Goal: Task Accomplishment & Management: Manage account settings

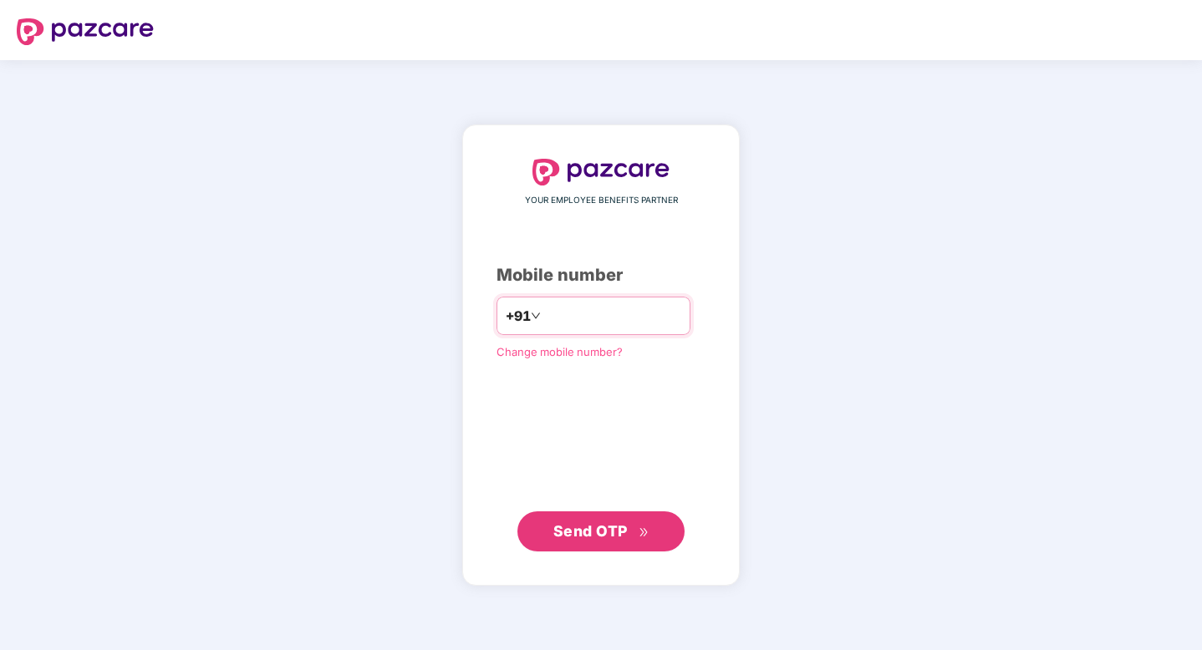
click at [597, 314] on input "number" at bounding box center [612, 316] width 137 height 27
click at [579, 346] on span "Change mobile number?" at bounding box center [560, 350] width 126 height 13
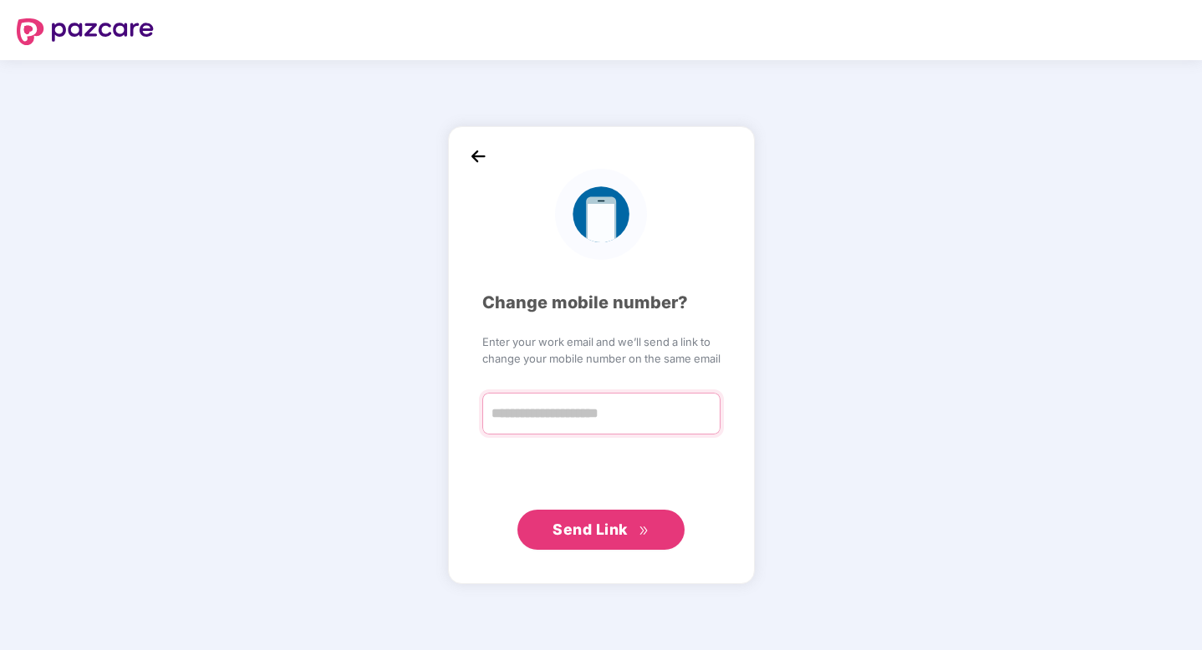
click at [548, 418] on input "text" at bounding box center [601, 414] width 238 height 42
type input "**********"
click at [470, 155] on img at bounding box center [478, 157] width 25 height 25
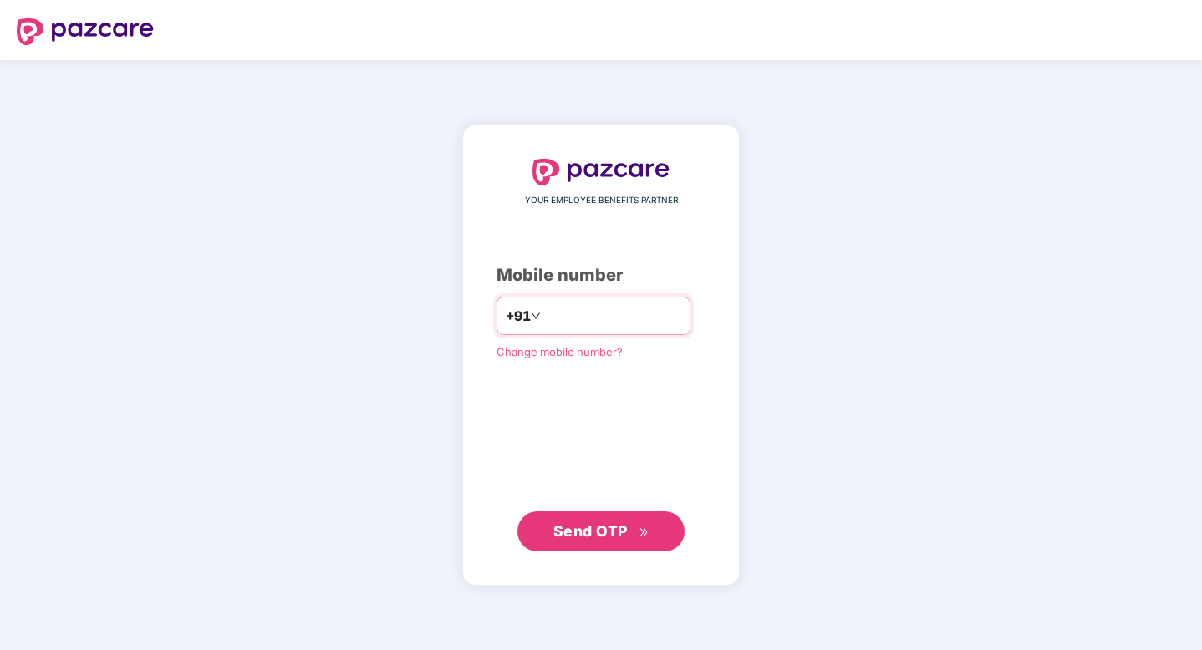
click at [569, 323] on input "number" at bounding box center [612, 316] width 137 height 27
type input "**********"
click at [577, 530] on span "Send OTP" at bounding box center [590, 532] width 74 height 18
click at [605, 515] on button "Send OTP" at bounding box center [601, 531] width 167 height 40
click at [589, 531] on span "Send OTP" at bounding box center [590, 531] width 74 height 18
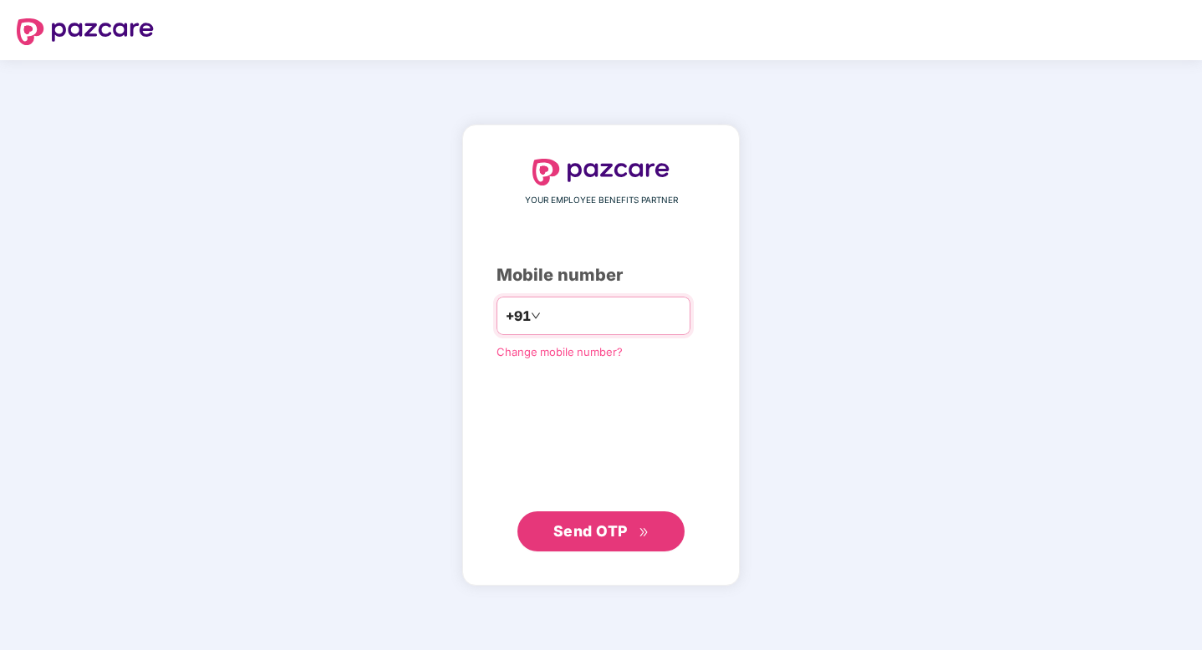
click at [574, 320] on input "number" at bounding box center [612, 316] width 137 height 27
type input "*"
type input "**********"
click at [592, 535] on span "Send OTP" at bounding box center [590, 532] width 74 height 18
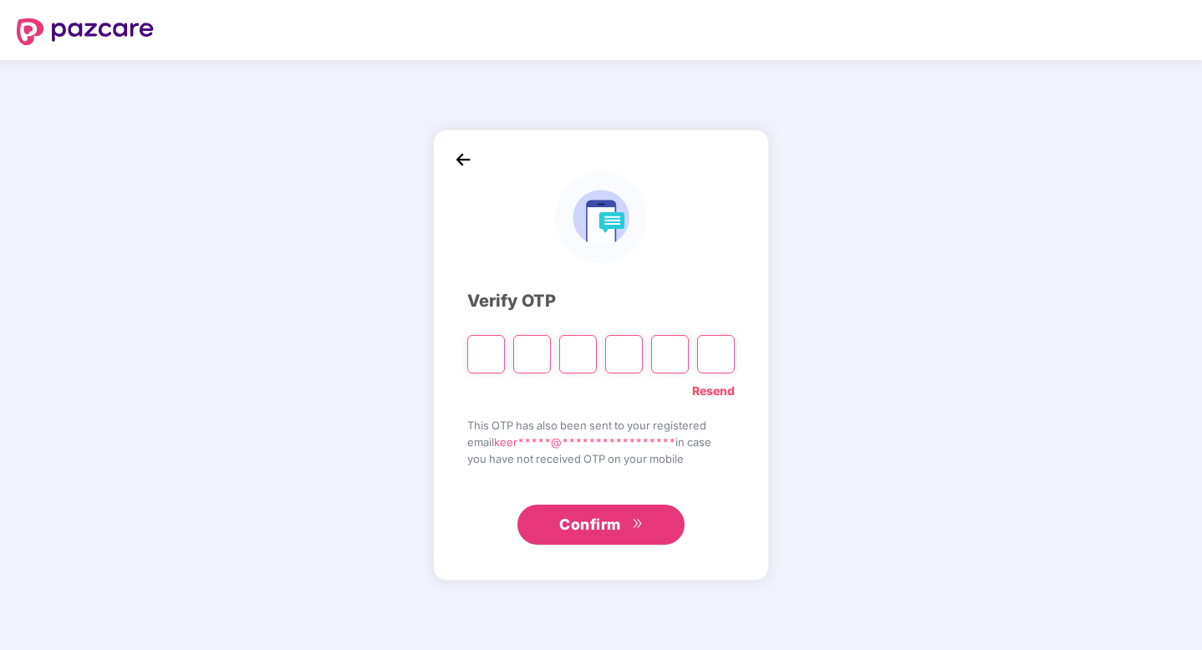
type input "*"
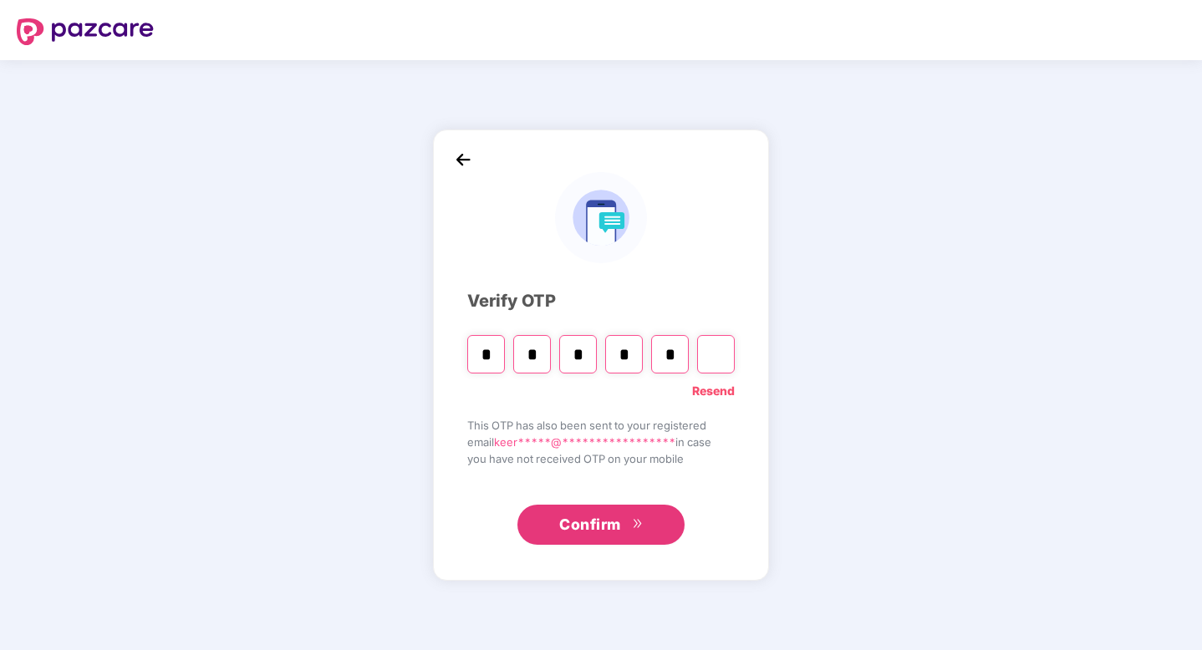
type input "*"
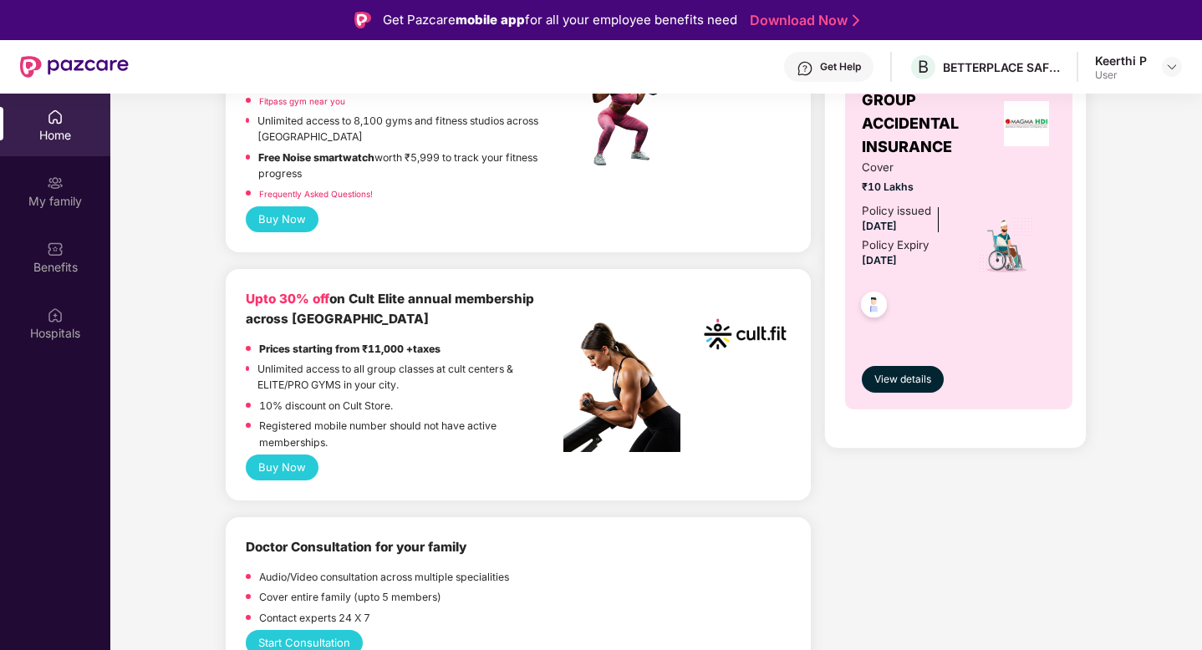
scroll to position [956, 0]
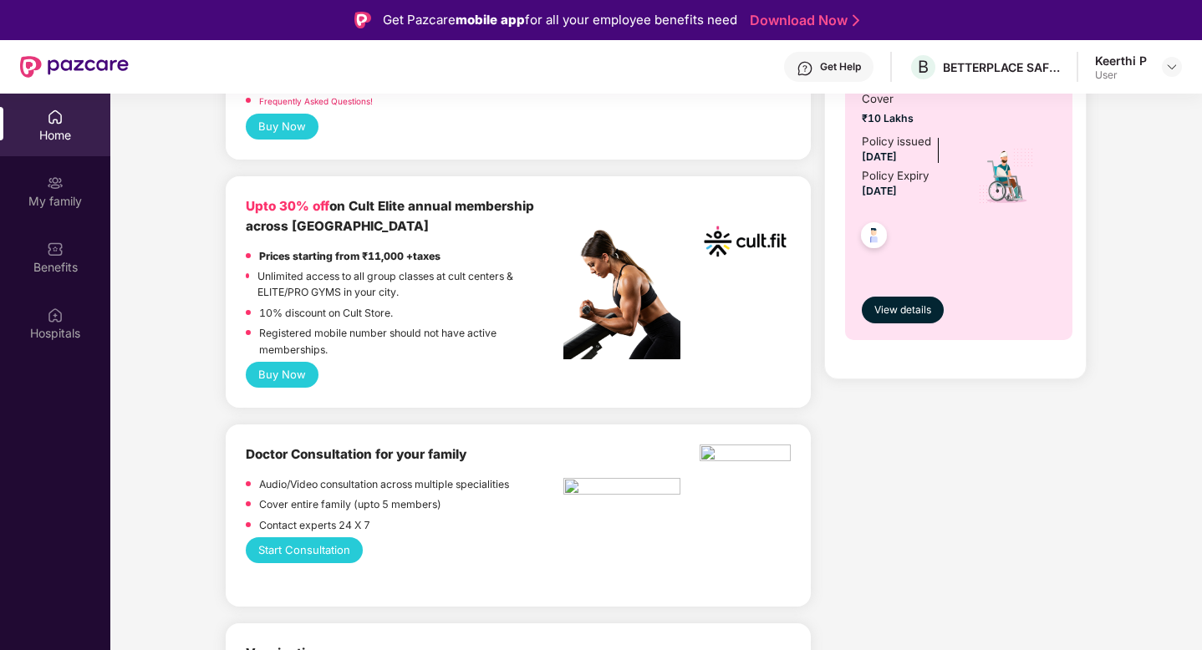
click at [307, 381] on button "Buy Now" at bounding box center [282, 375] width 73 height 26
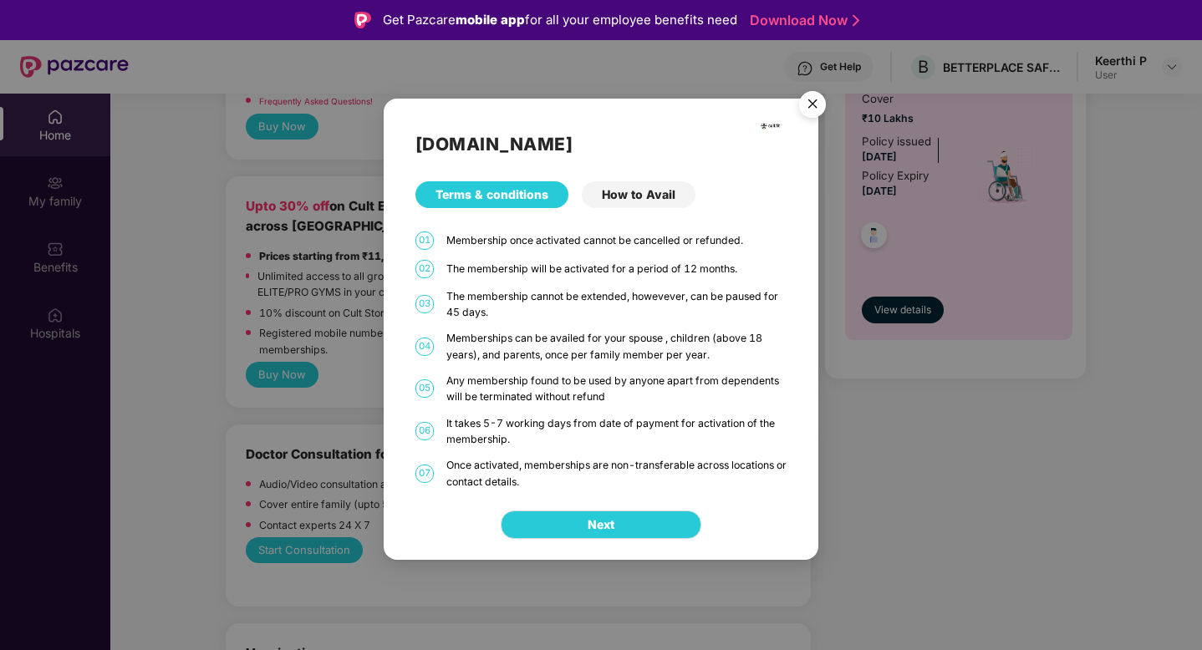
click at [665, 177] on div "[DOMAIN_NAME] Terms & conditions How to Avail 01 Membership once activated cann…" at bounding box center [601, 294] width 435 height 391
click at [651, 189] on div "How to Avail" at bounding box center [639, 194] width 114 height 27
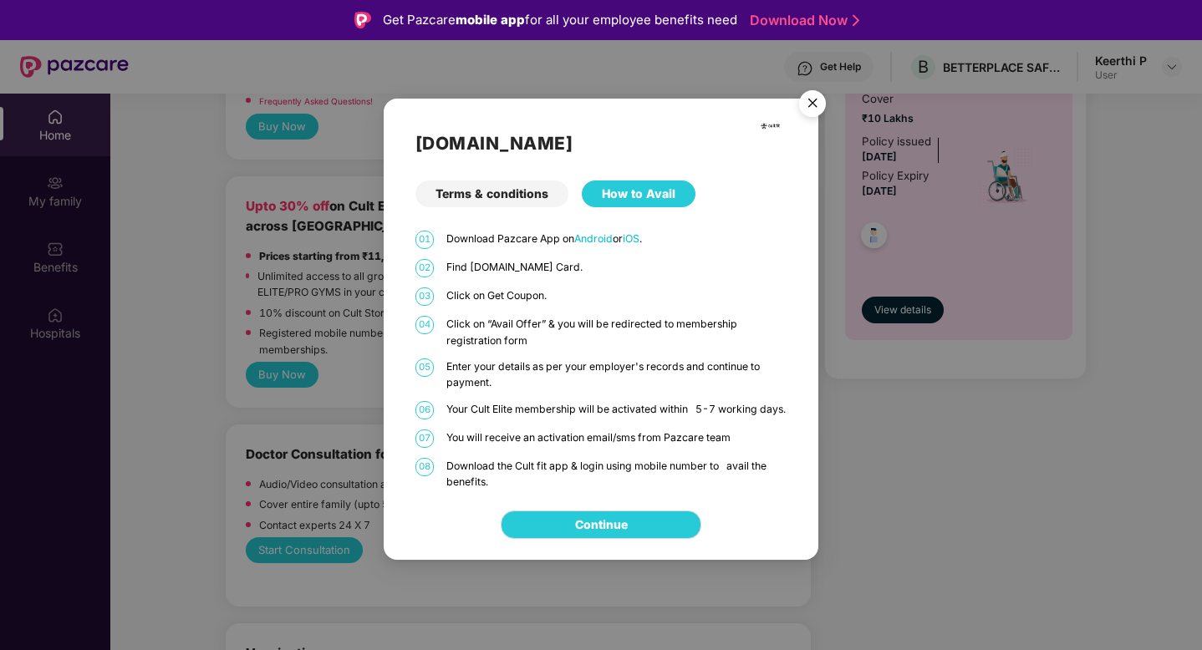
click at [820, 93] on img "Close" at bounding box center [812, 106] width 47 height 47
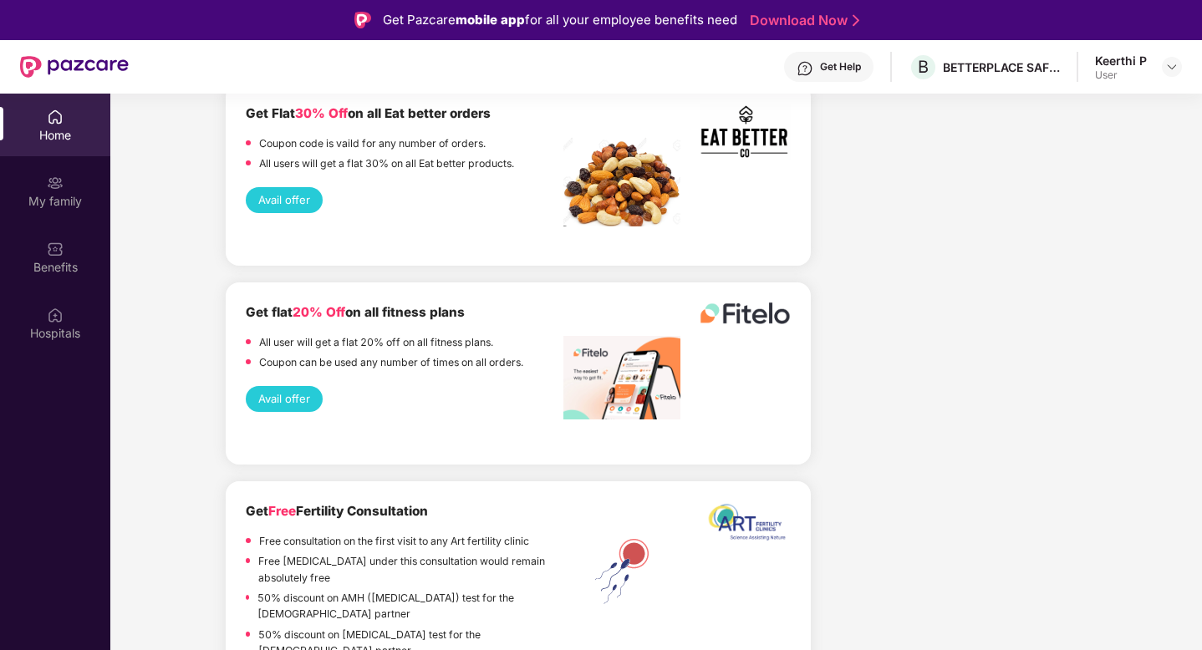
scroll to position [3390, 0]
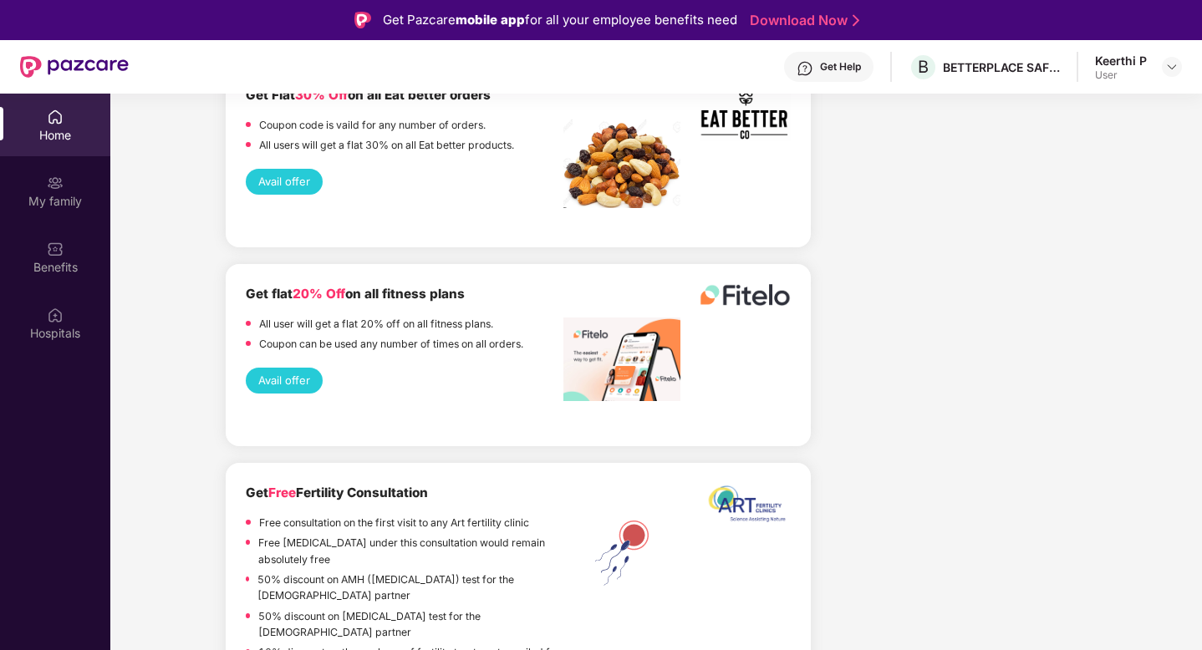
click at [278, 368] on button "Avail offer" at bounding box center [284, 381] width 77 height 26
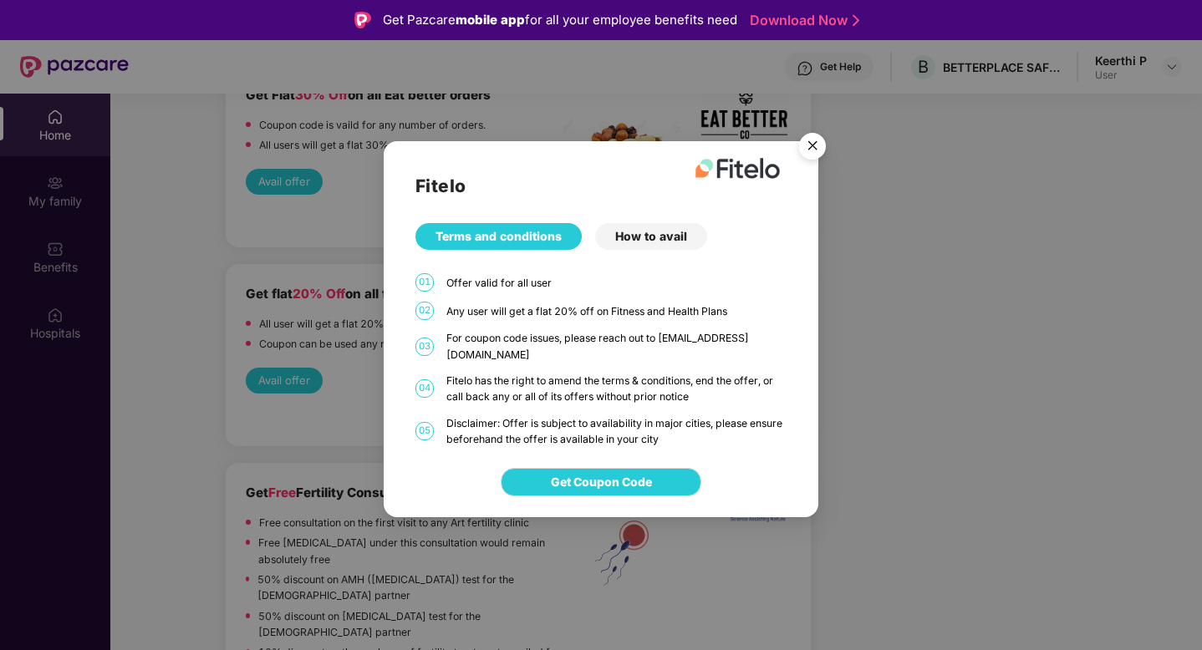
click at [815, 145] on img "Close" at bounding box center [812, 148] width 47 height 47
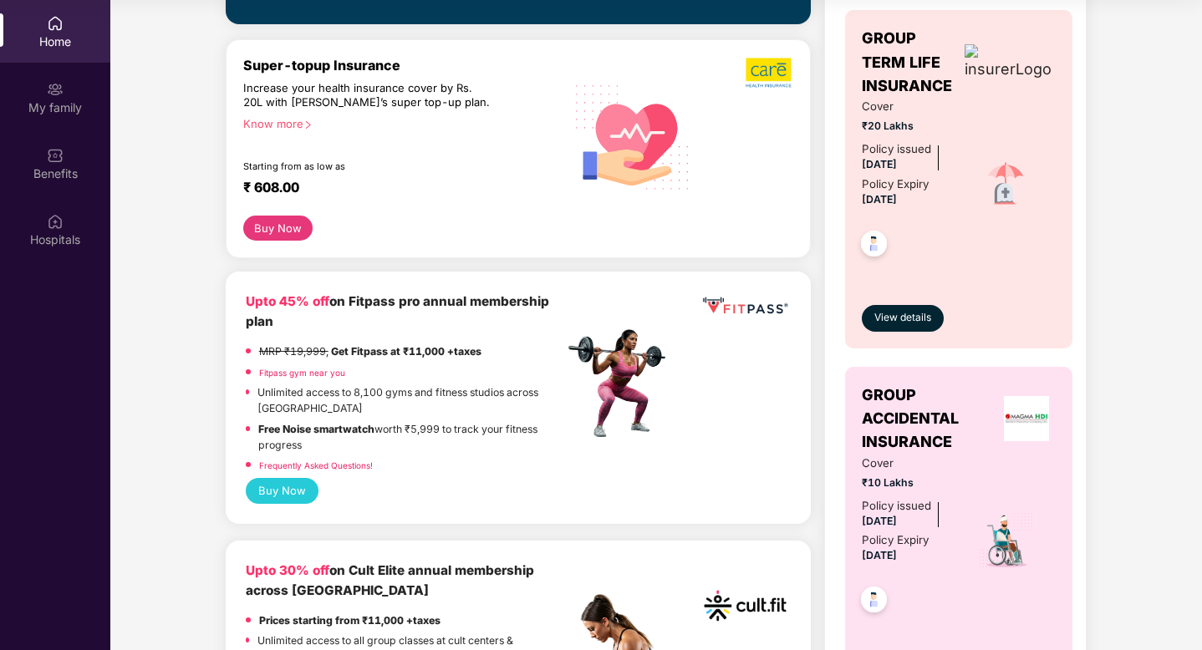
scroll to position [497, 0]
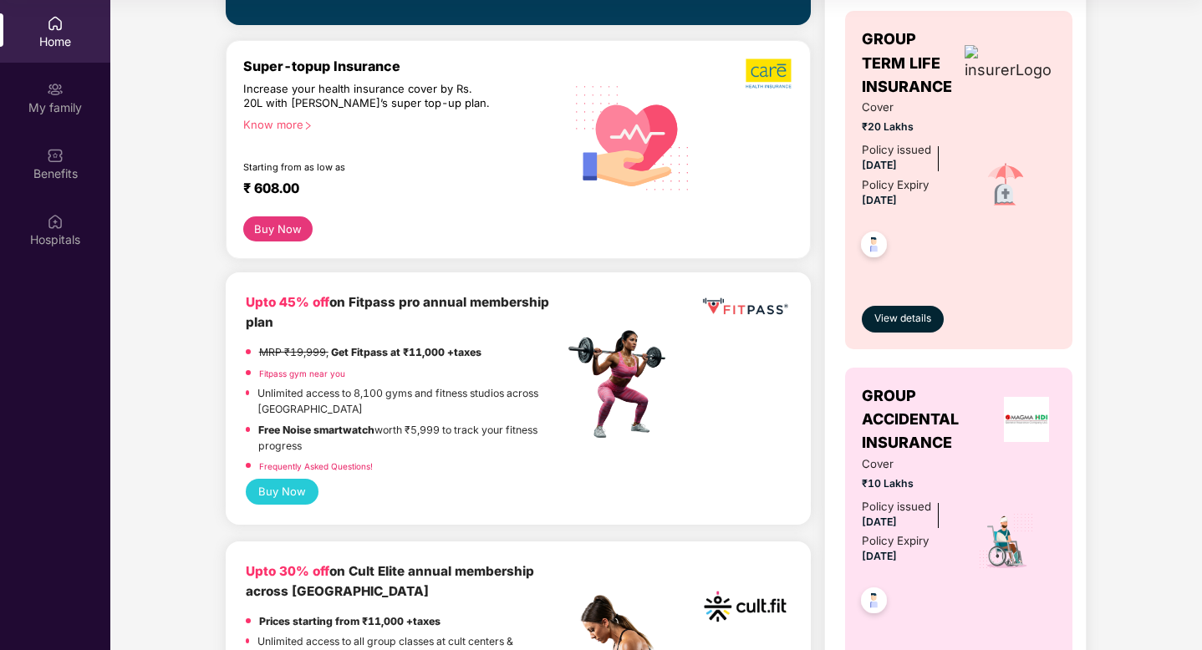
click at [264, 499] on button "Buy Now" at bounding box center [282, 492] width 73 height 26
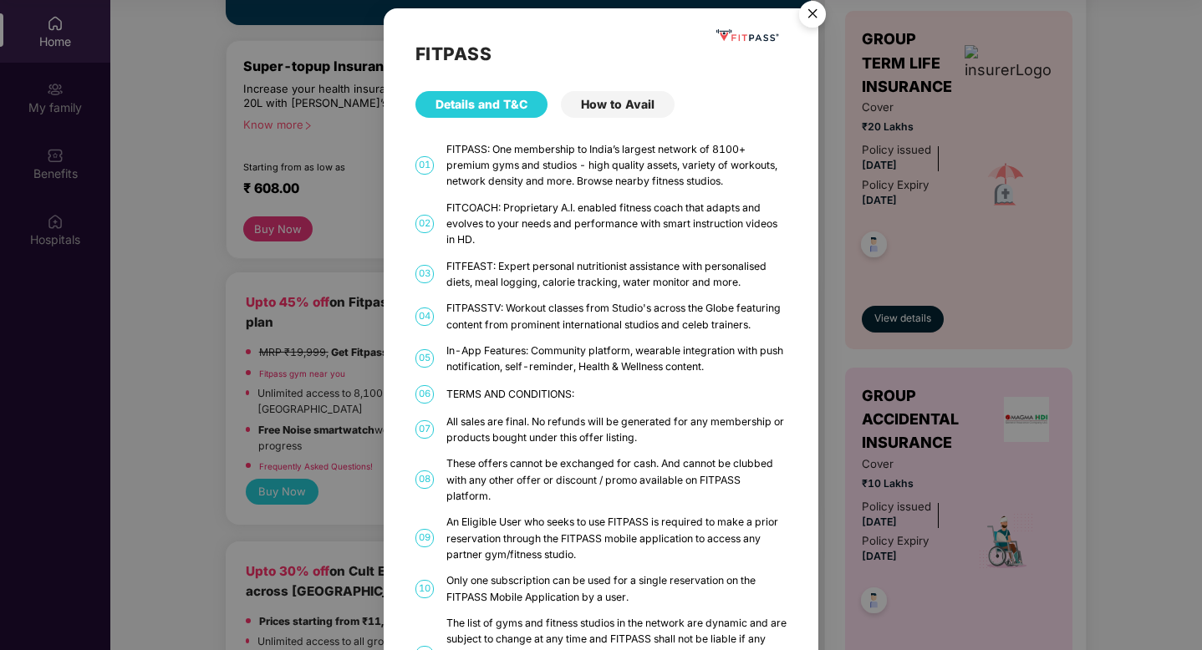
click at [612, 101] on div "How to Avail" at bounding box center [618, 104] width 114 height 27
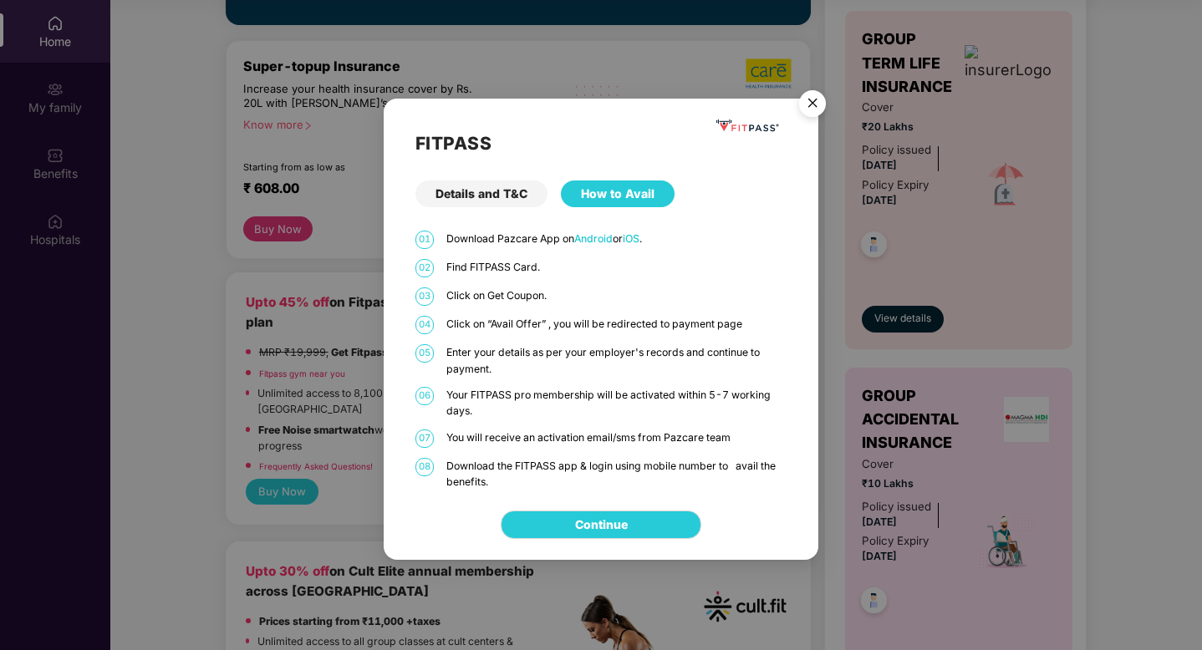
click at [490, 196] on div "Details and T&C" at bounding box center [482, 194] width 132 height 27
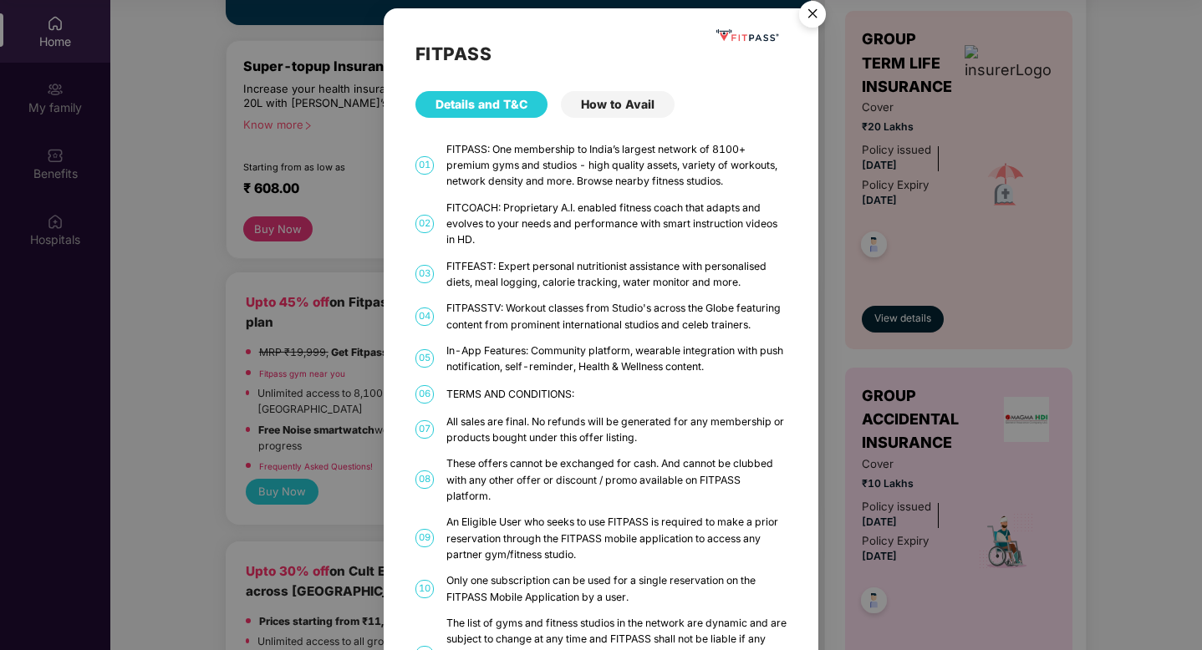
click at [809, 18] on img "Close" at bounding box center [812, 16] width 47 height 47
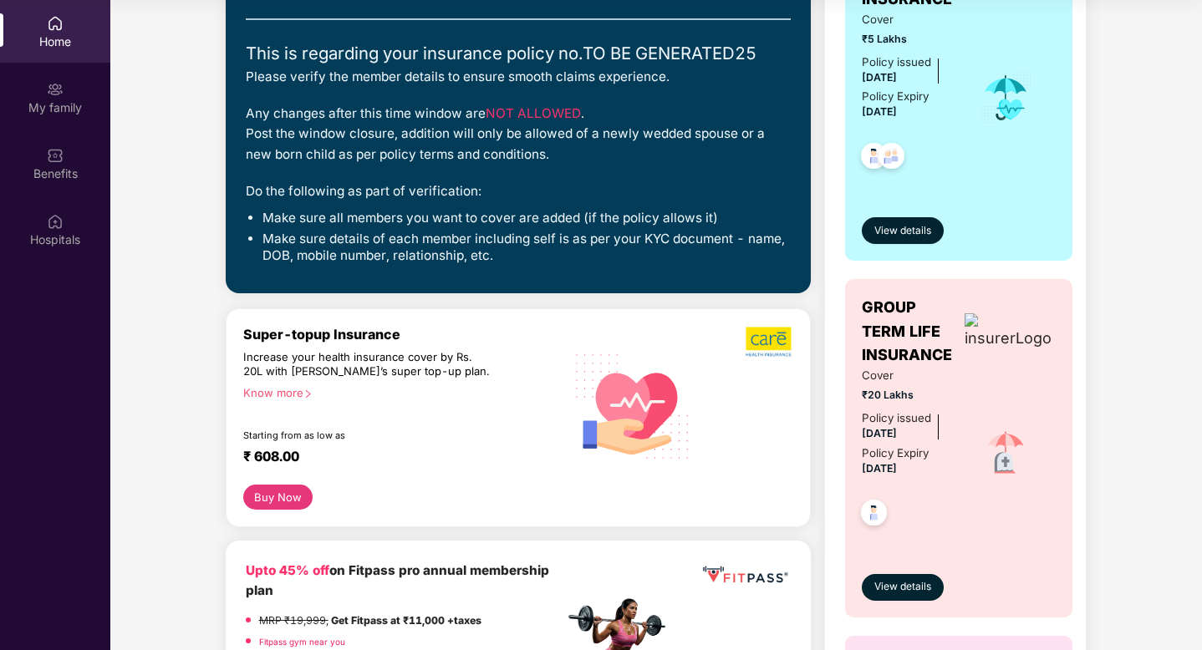
scroll to position [0, 0]
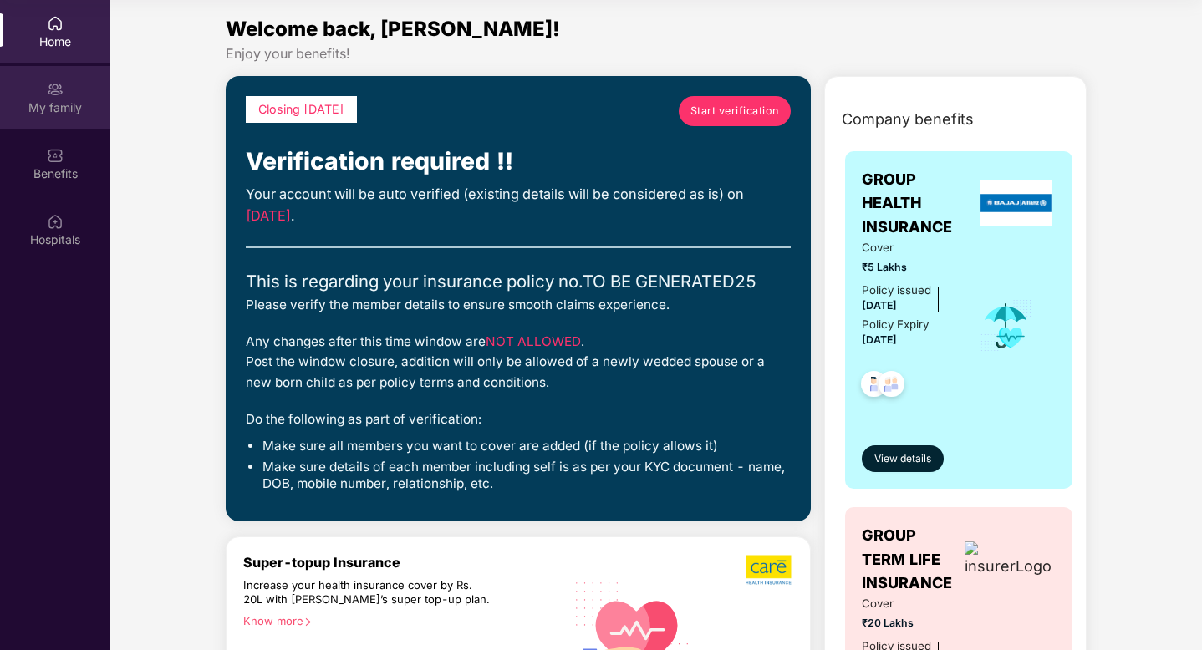
click at [76, 92] on div "My family" at bounding box center [55, 97] width 110 height 63
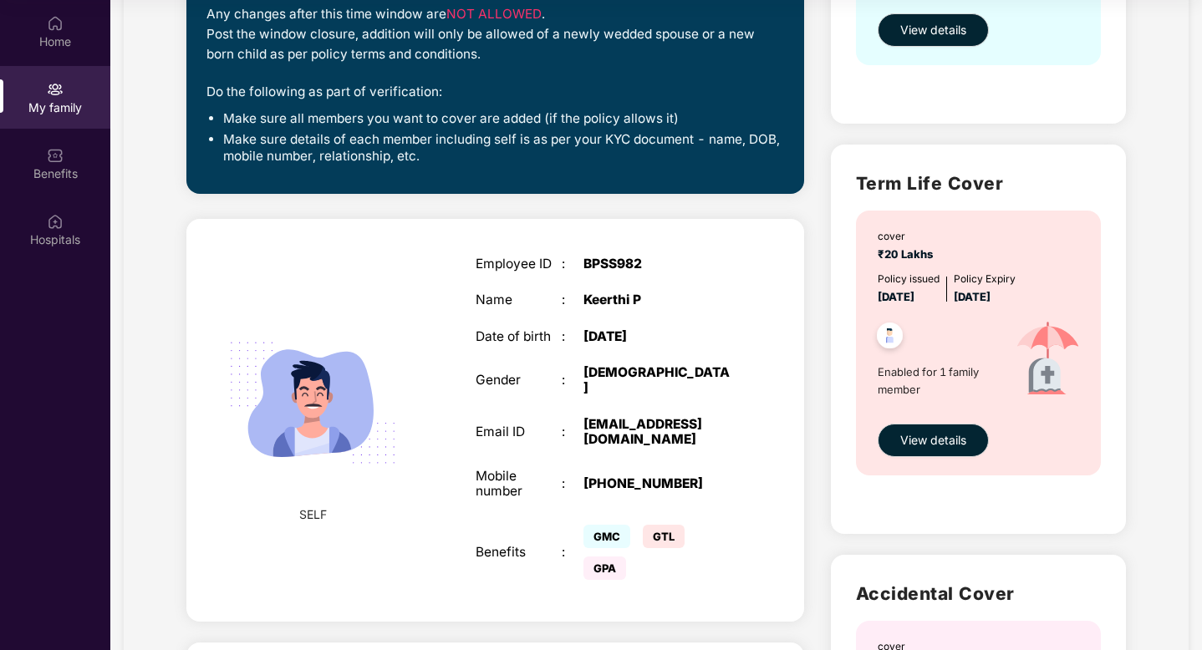
scroll to position [140, 0]
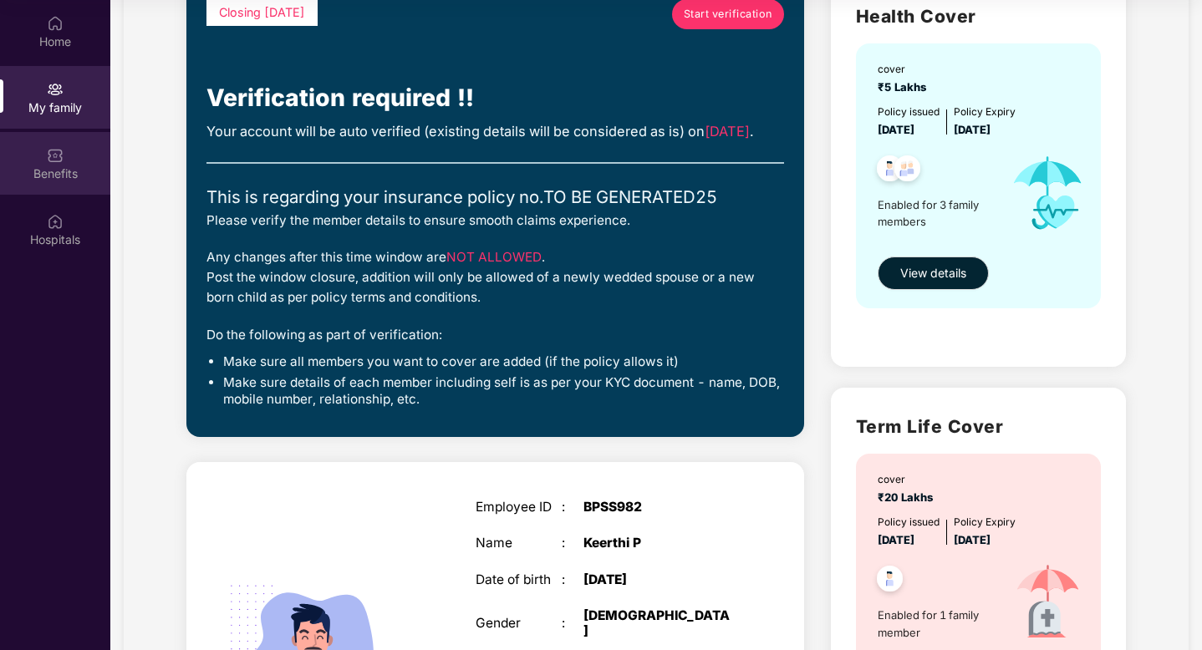
click at [68, 166] on div "Benefits" at bounding box center [55, 174] width 110 height 17
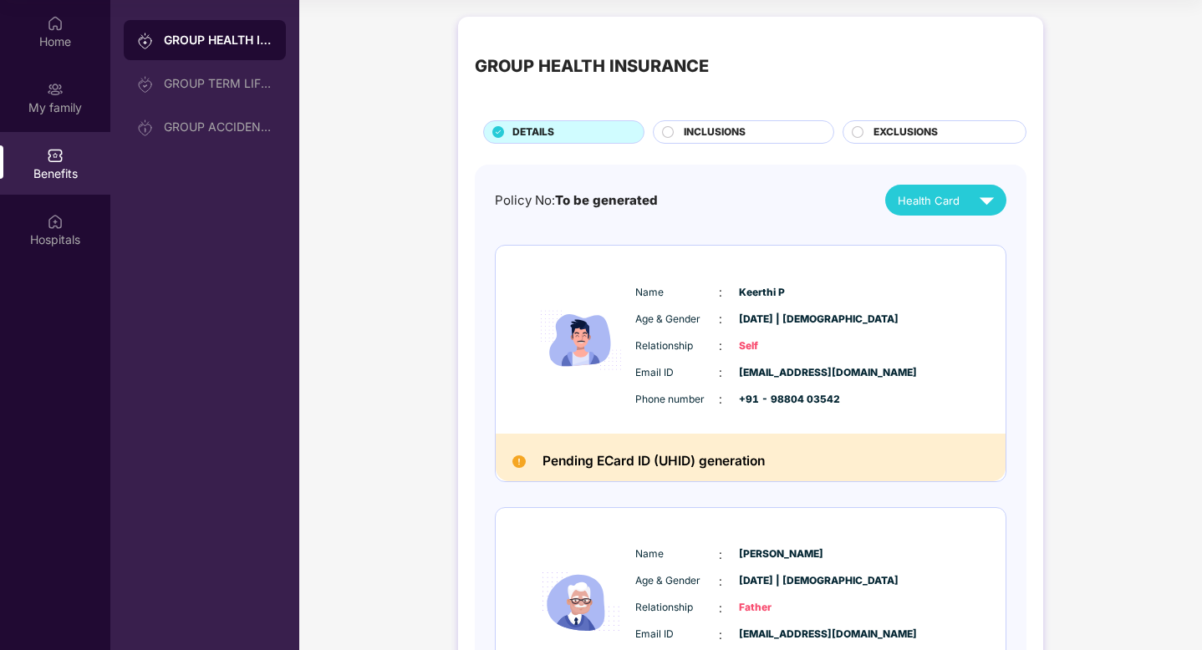
click at [722, 136] on span "INCLUSIONS" at bounding box center [715, 133] width 62 height 16
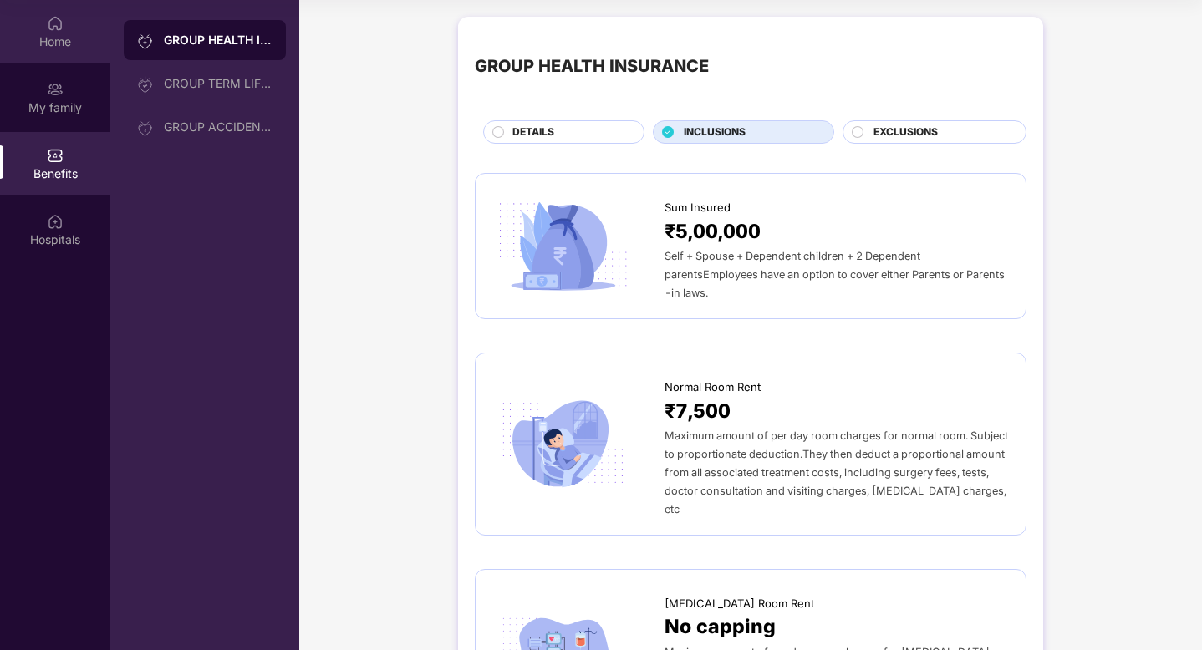
click at [73, 23] on div "Home" at bounding box center [55, 31] width 110 height 63
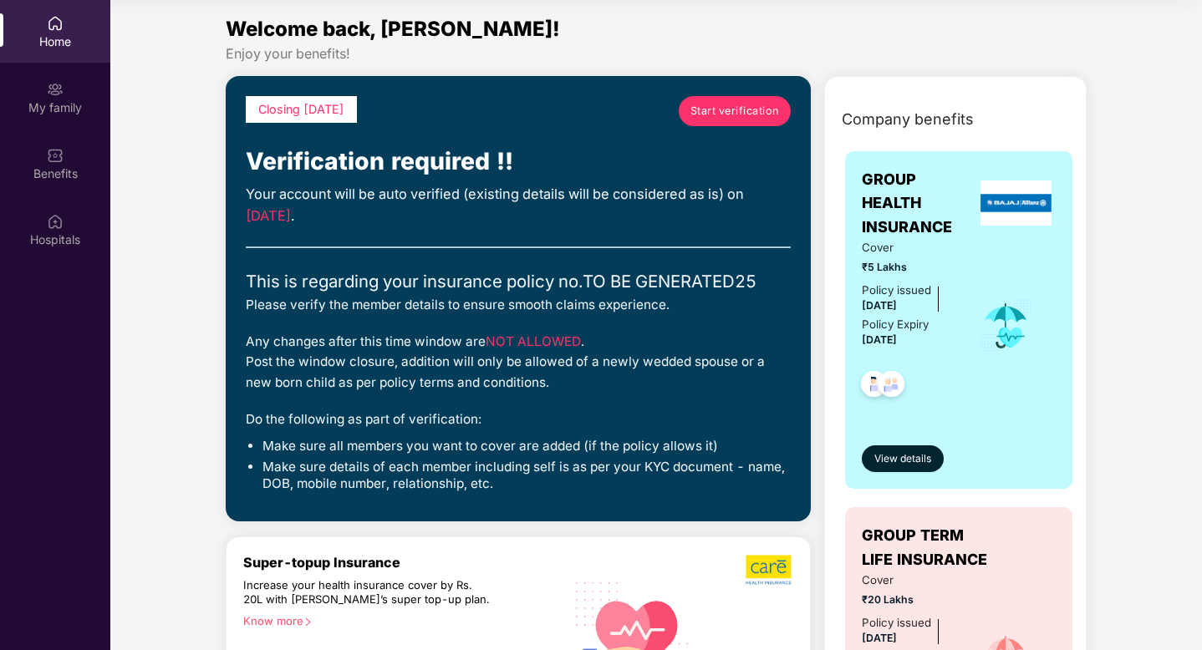
click at [60, 27] on img at bounding box center [55, 23] width 17 height 17
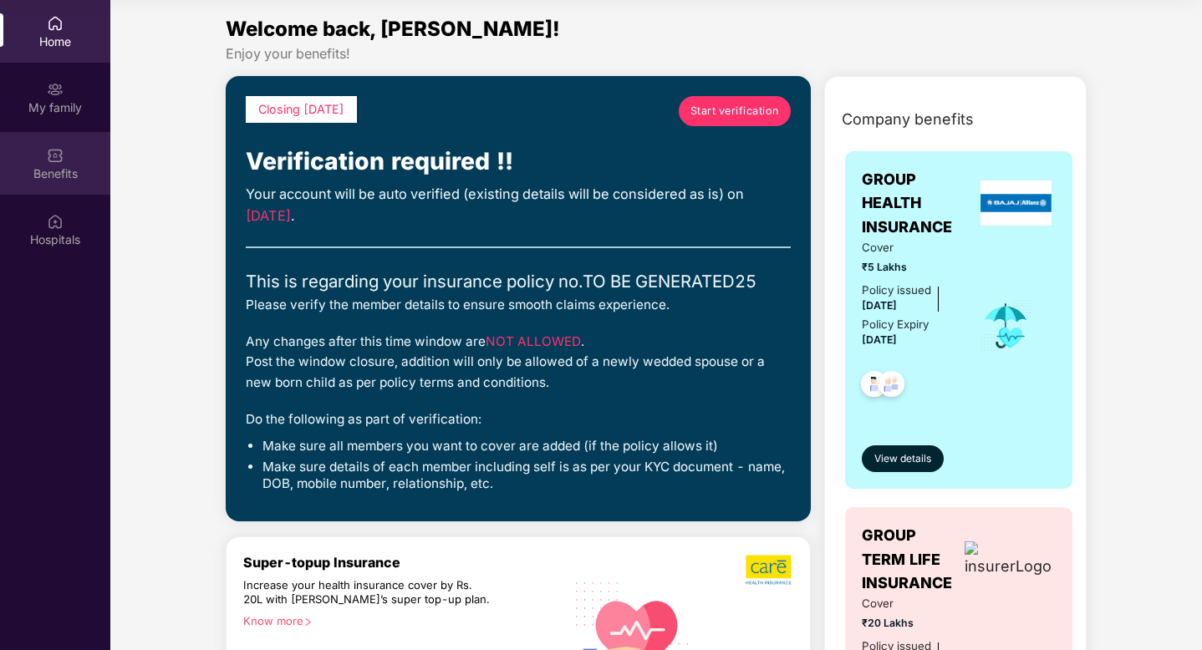
click at [55, 163] on div "Benefits" at bounding box center [55, 163] width 110 height 63
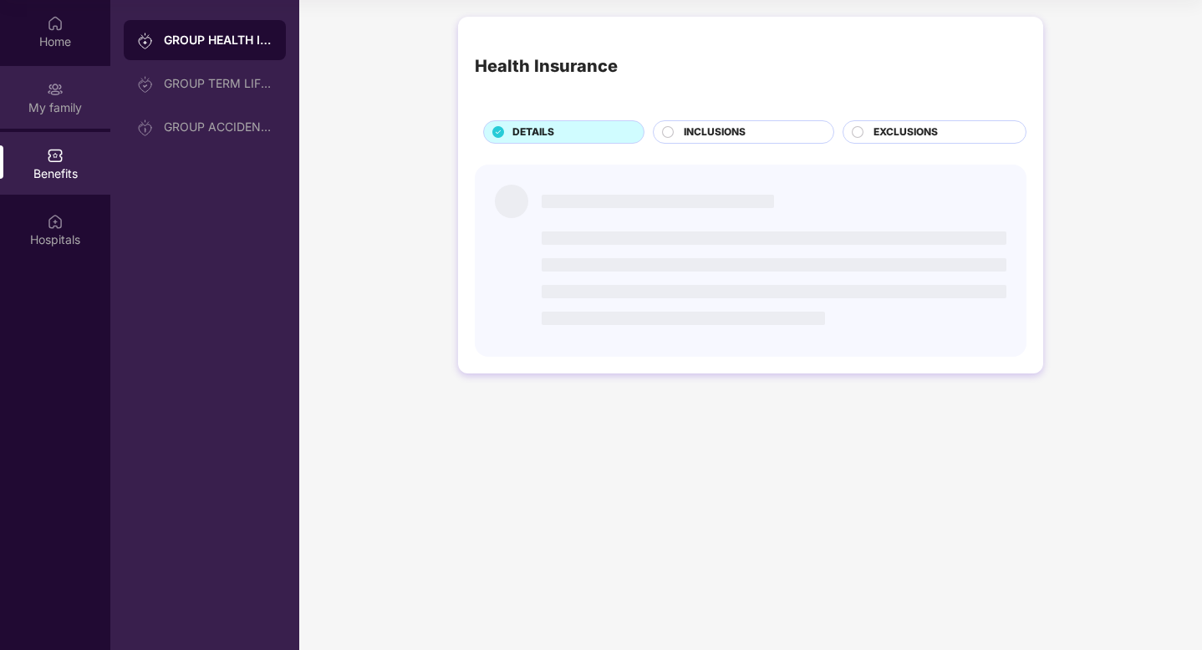
click at [59, 106] on div "My family" at bounding box center [55, 107] width 110 height 17
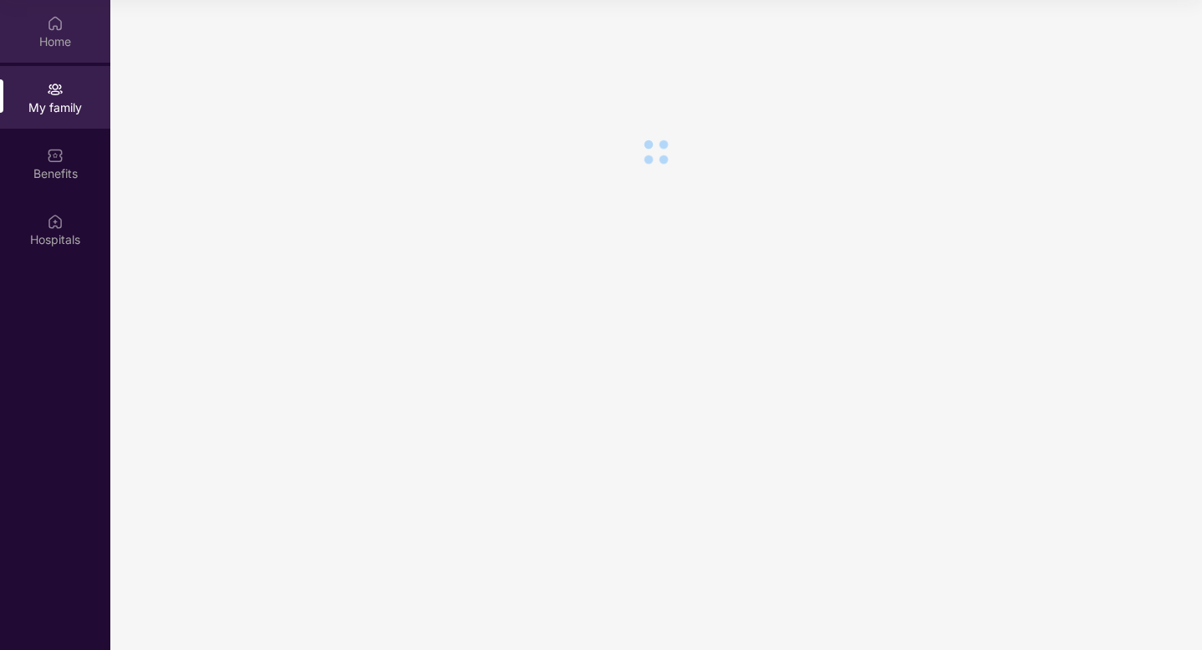
click at [61, 34] on div "Home" at bounding box center [55, 41] width 110 height 17
